Goal: Check status

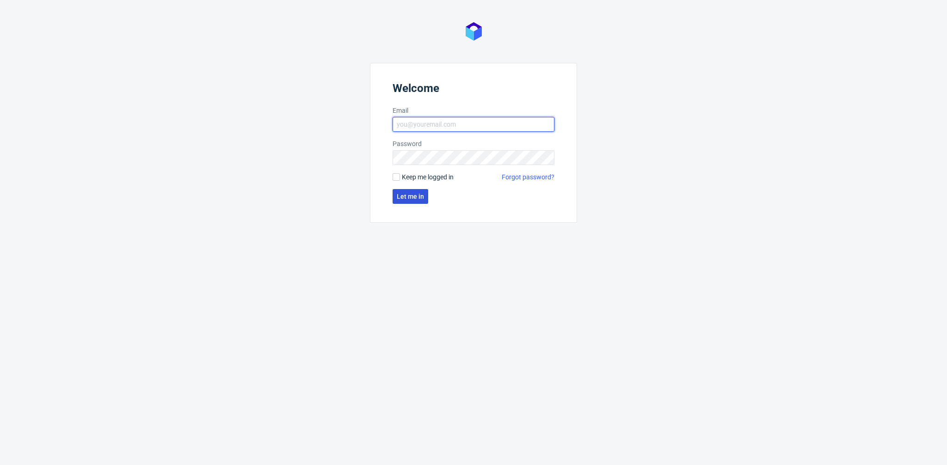
type input "[EMAIL_ADDRESS][PERSON_NAME][DOMAIN_NAME]"
click at [403, 202] on button "Let me in" at bounding box center [410, 196] width 36 height 15
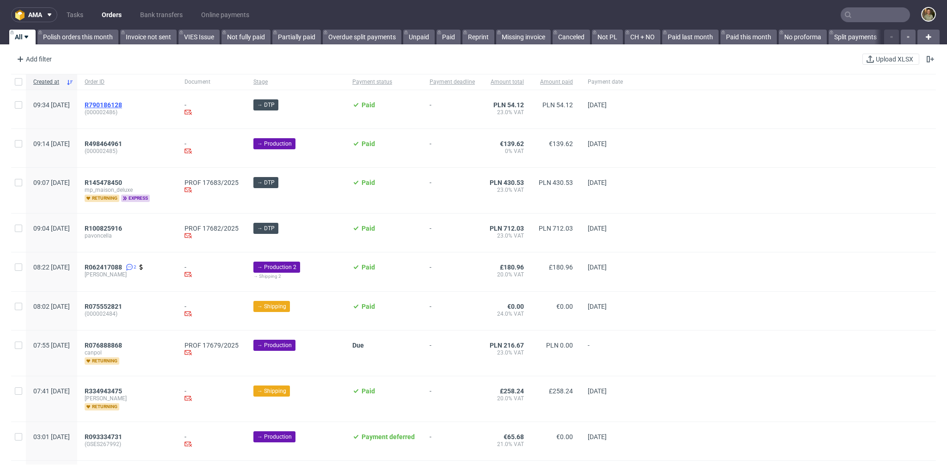
click at [122, 105] on span "R790186128" at bounding box center [103, 104] width 37 height 7
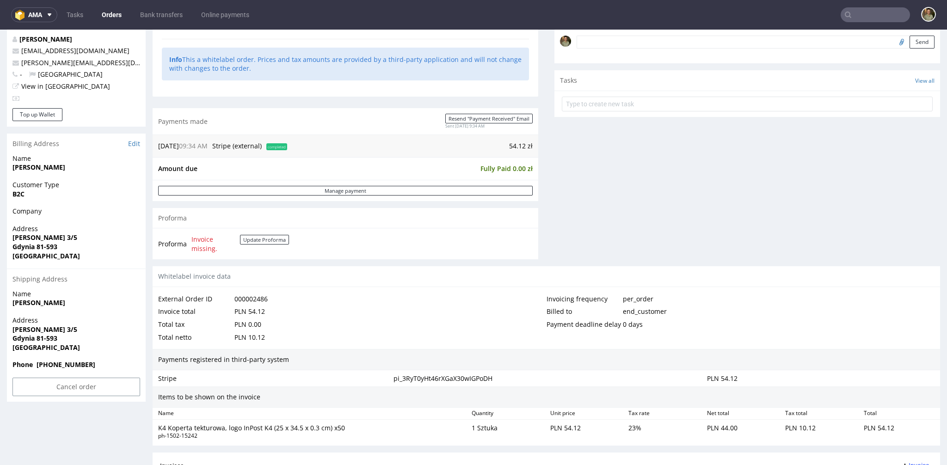
scroll to position [402, 0]
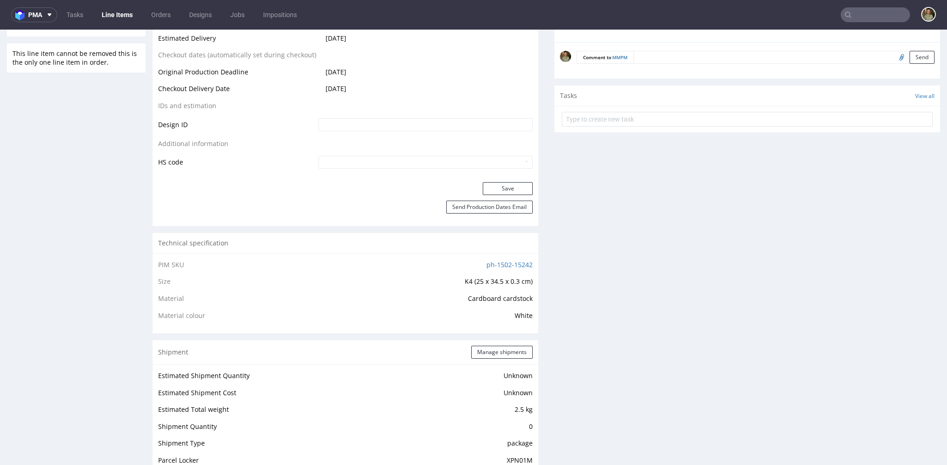
scroll to position [536, 0]
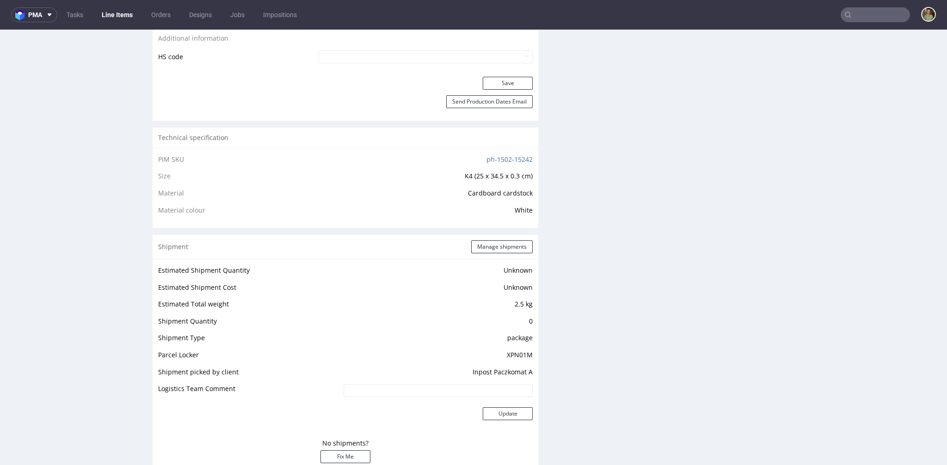
click at [505, 354] on td "XPN01M" at bounding box center [436, 357] width 191 height 17
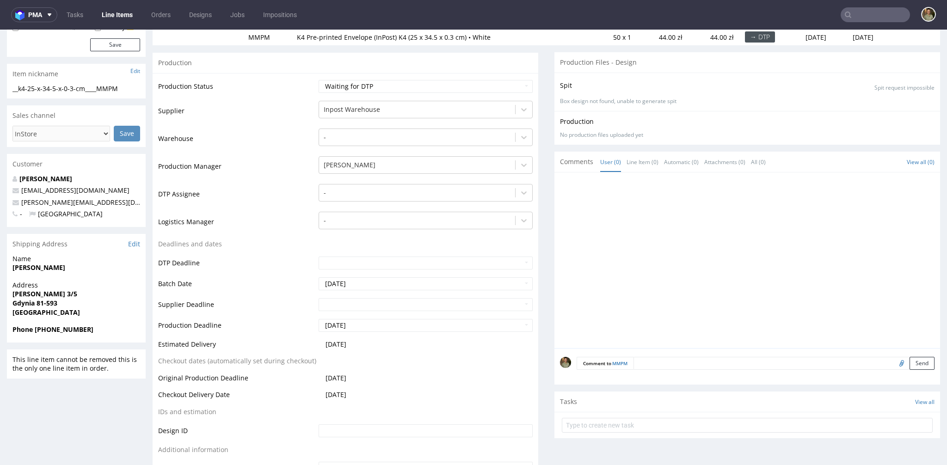
scroll to position [0, 0]
